Goal: Find specific page/section: Find specific page/section

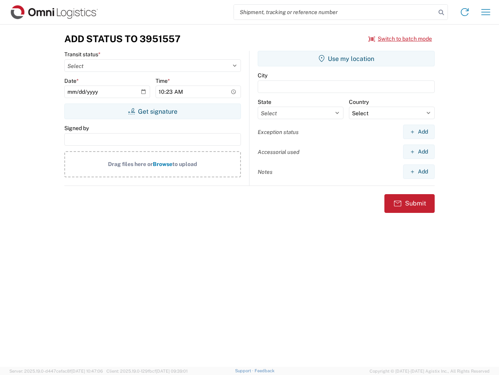
click at [335, 12] on input "search" at bounding box center [335, 12] width 202 height 15
click at [442, 12] on icon at bounding box center [441, 12] width 11 height 11
click at [465, 12] on icon at bounding box center [465, 12] width 12 height 12
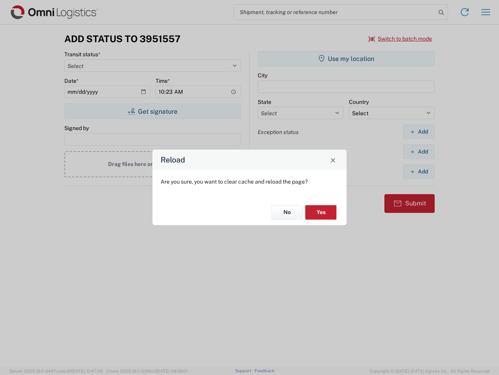
click at [486, 12] on div "Reload Are you sure, you want to clear cache and reload the page? No Yes" at bounding box center [249, 187] width 499 height 375
click at [401, 39] on div "Reload Are you sure, you want to clear cache and reload the page? No Yes" at bounding box center [249, 187] width 499 height 375
click at [153, 111] on div "Reload Are you sure, you want to clear cache and reload the page? No Yes" at bounding box center [249, 187] width 499 height 375
click at [346, 59] on div "Reload Are you sure, you want to clear cache and reload the page? No Yes" at bounding box center [249, 187] width 499 height 375
click at [419, 131] on div "Reload Are you sure, you want to clear cache and reload the page? No Yes" at bounding box center [249, 187] width 499 height 375
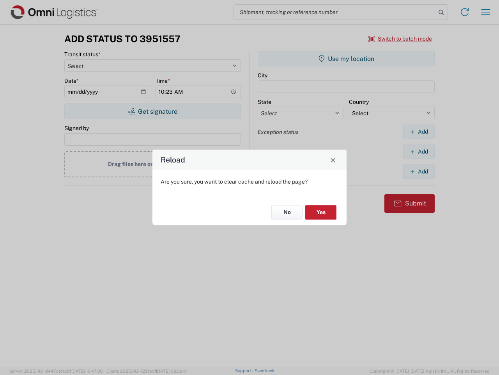
click at [419, 151] on div "Reload Are you sure, you want to clear cache and reload the page? No Yes" at bounding box center [249, 187] width 499 height 375
click at [419, 171] on div "Reload Are you sure, you want to clear cache and reload the page? No Yes" at bounding box center [249, 187] width 499 height 375
